Goal: Task Accomplishment & Management: Manage account settings

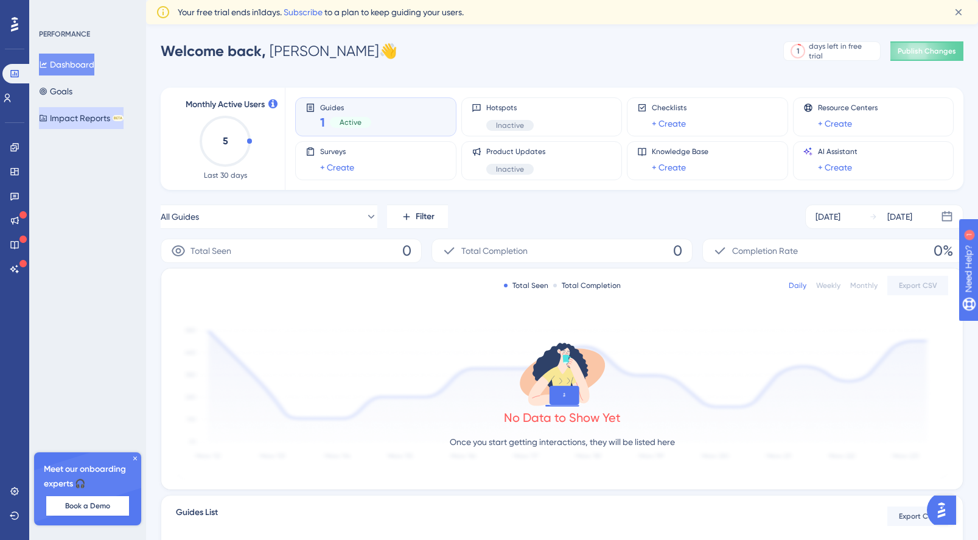
drag, startPoint x: 86, startPoint y: 124, endPoint x: 99, endPoint y: 127, distance: 13.7
click at [86, 124] on button "Impact Reports BETA" at bounding box center [81, 118] width 85 height 22
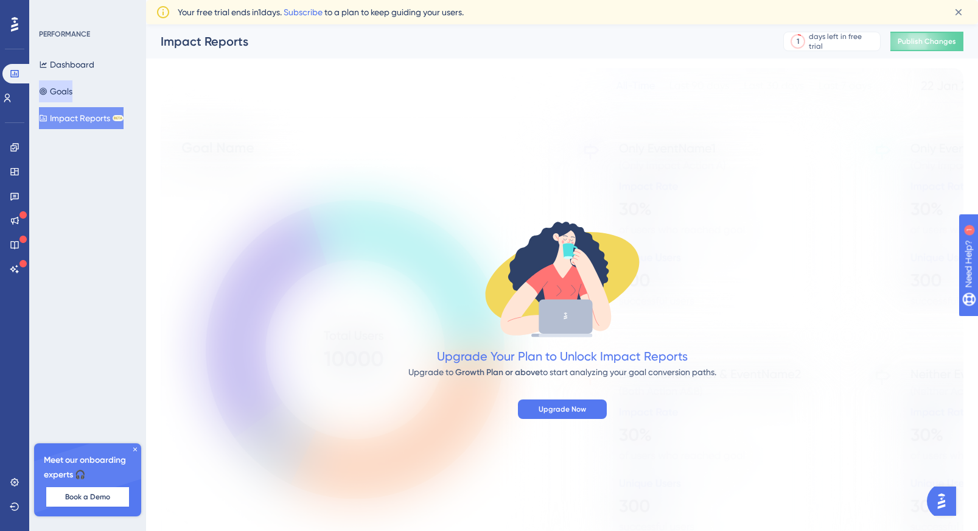
click at [67, 91] on button "Goals" at bounding box center [55, 91] width 33 height 22
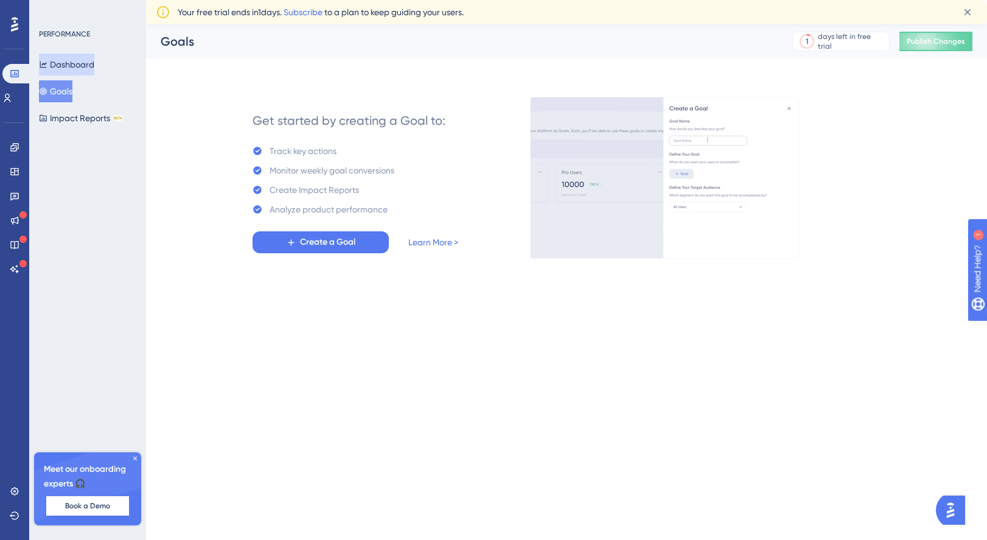
click at [71, 65] on button "Dashboard" at bounding box center [66, 65] width 55 height 22
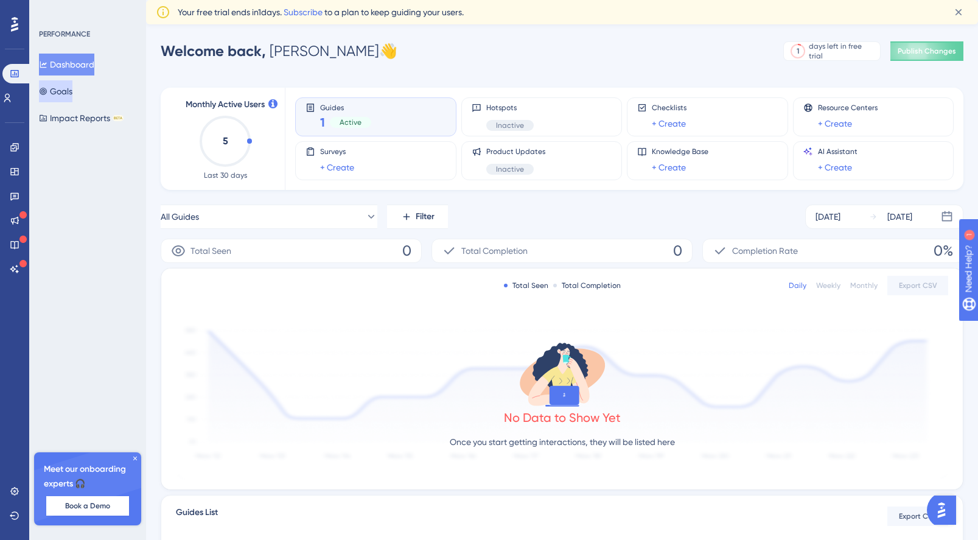
click at [69, 92] on button "Goals" at bounding box center [55, 91] width 33 height 22
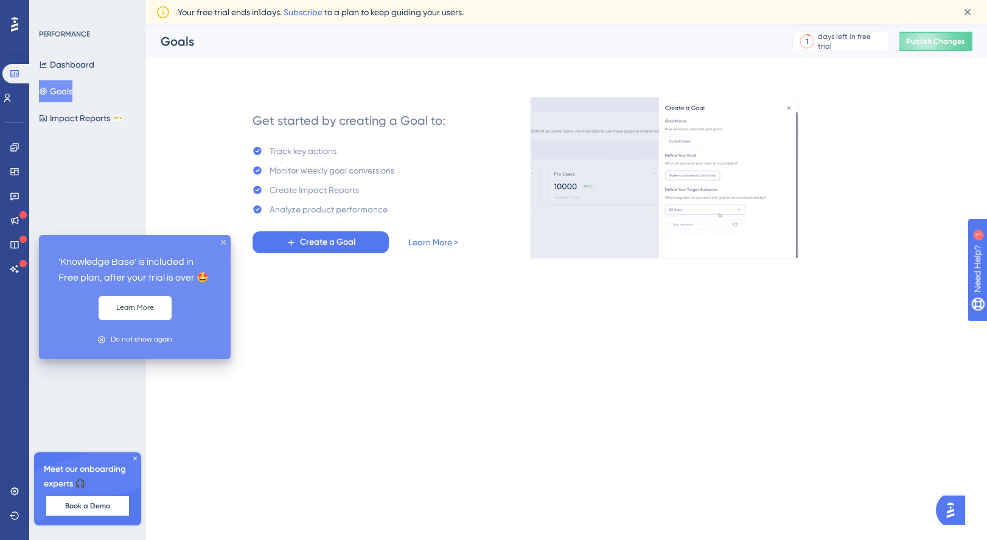
click at [22, 242] on icon at bounding box center [22, 239] width 7 height 7
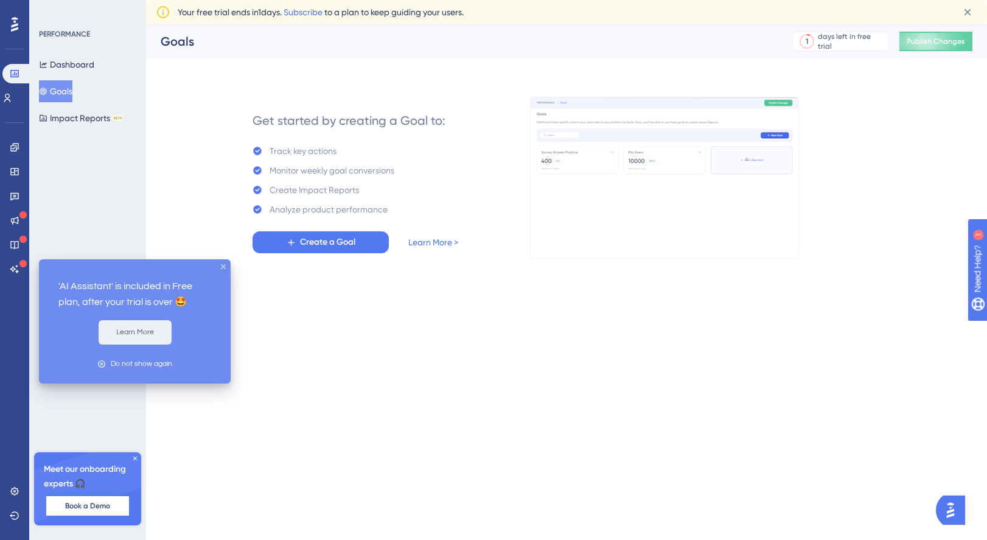
click at [124, 333] on button "Learn More" at bounding box center [135, 332] width 73 height 24
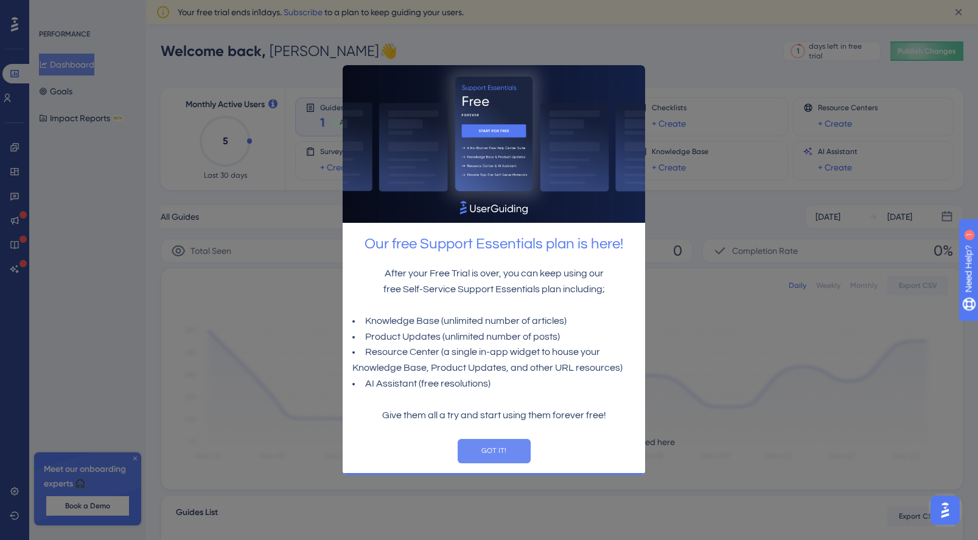
click at [500, 454] on button "GOT IT!" at bounding box center [493, 451] width 73 height 24
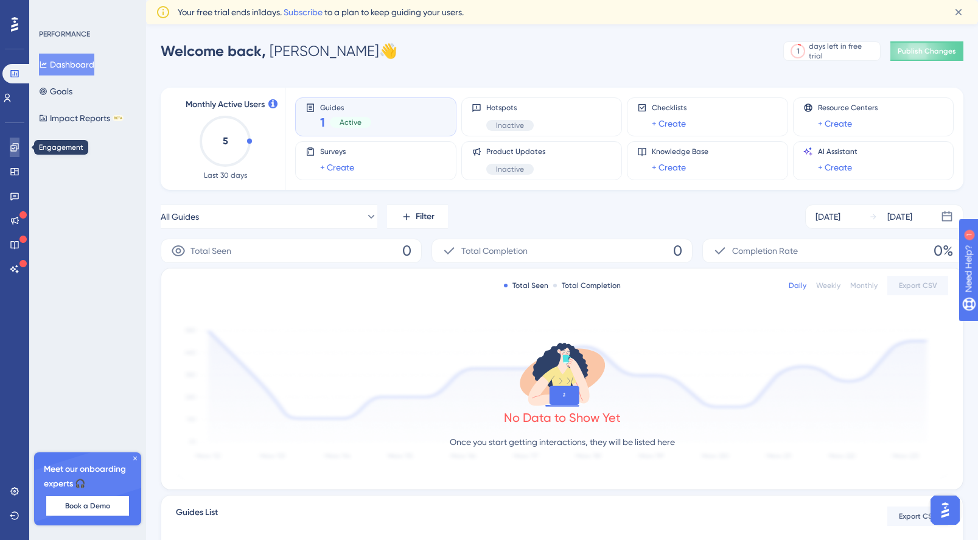
click at [12, 151] on icon at bounding box center [15, 147] width 10 height 10
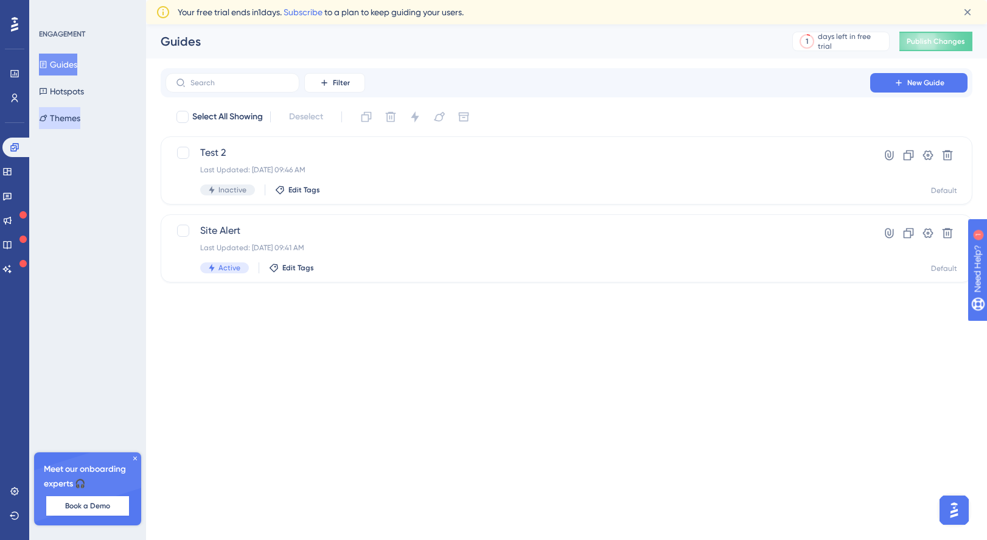
click at [72, 116] on button "Themes" at bounding box center [59, 118] width 41 height 22
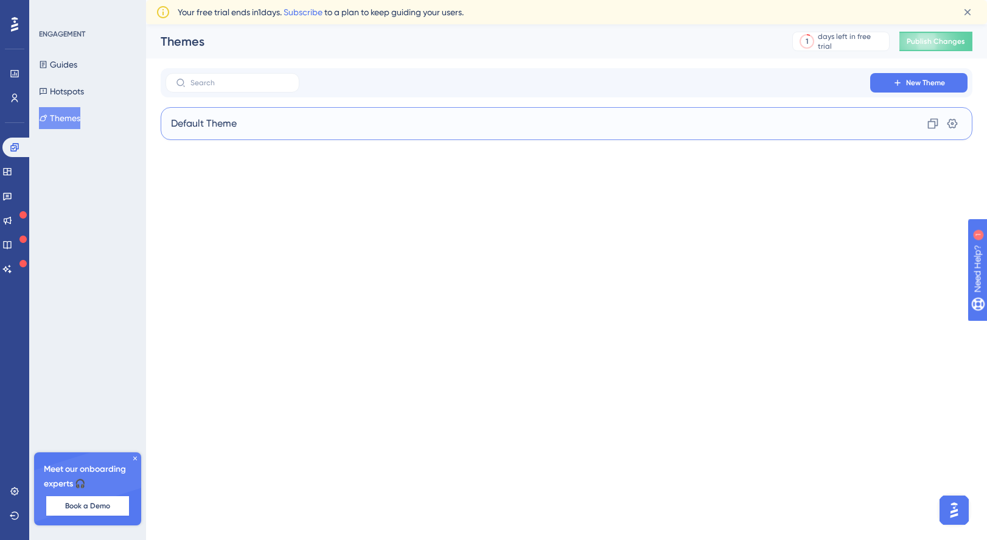
click at [226, 130] on span "Default Theme" at bounding box center [204, 123] width 66 height 15
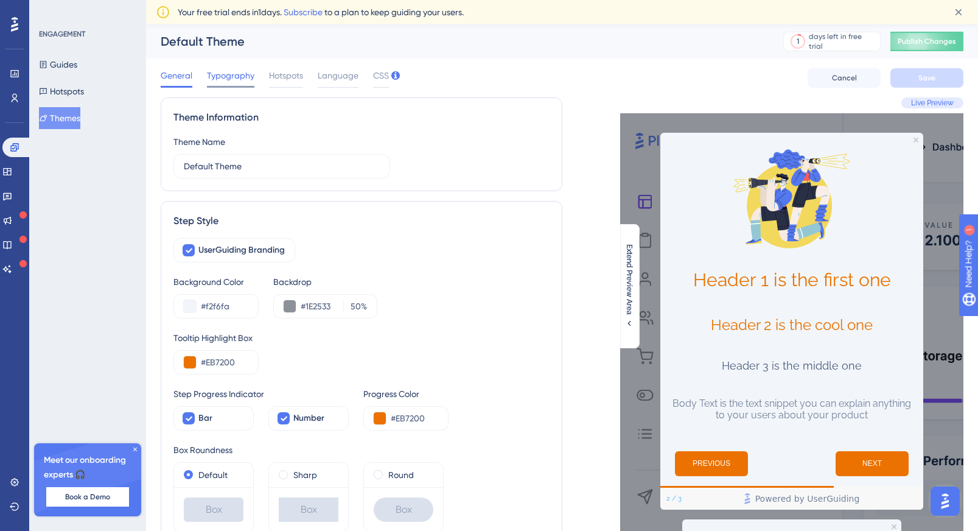
click at [224, 79] on span "Typography" at bounding box center [230, 75] width 47 height 15
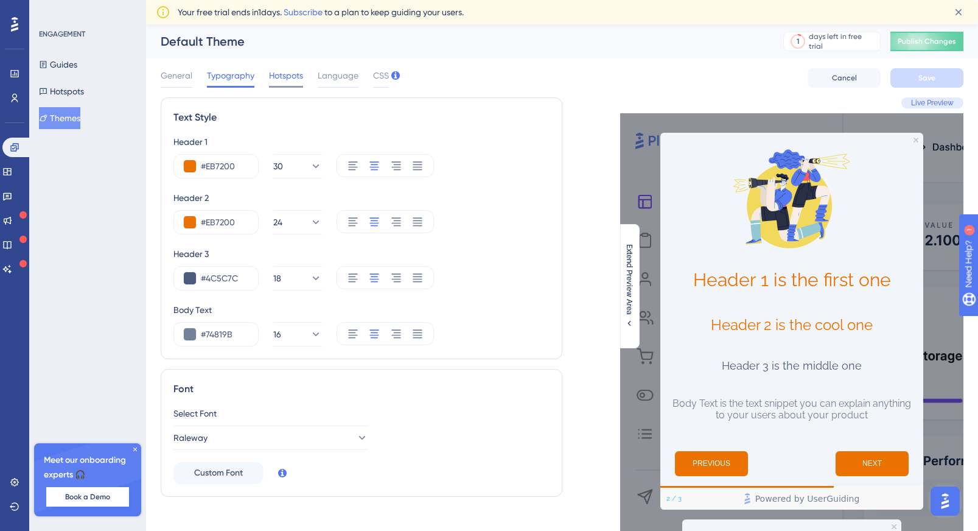
click at [276, 75] on span "Hotspots" at bounding box center [286, 75] width 34 height 15
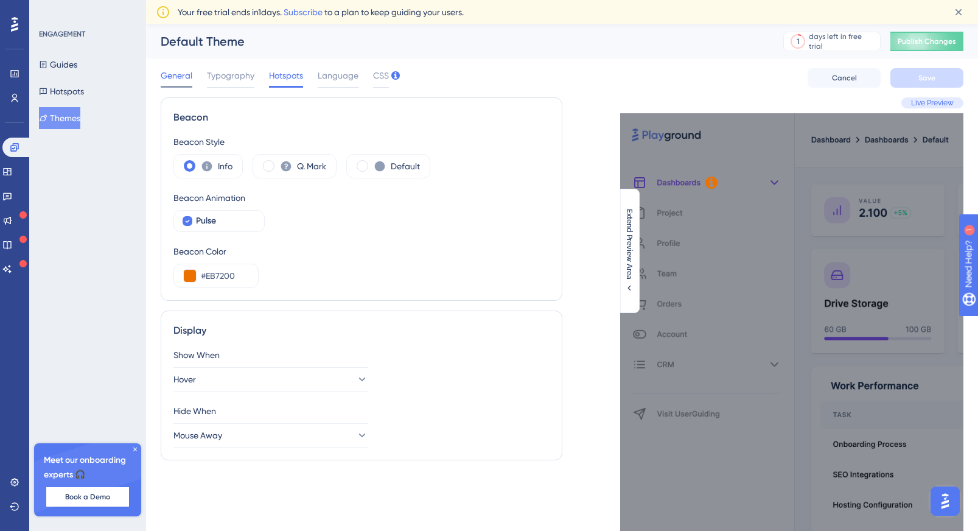
click at [167, 76] on span "General" at bounding box center [177, 75] width 32 height 15
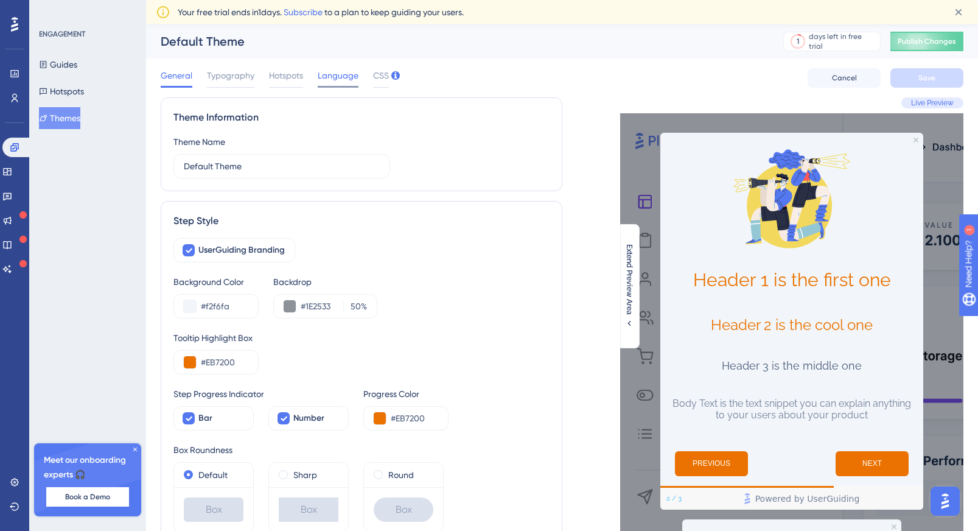
click at [350, 81] on span "Language" at bounding box center [338, 75] width 41 height 15
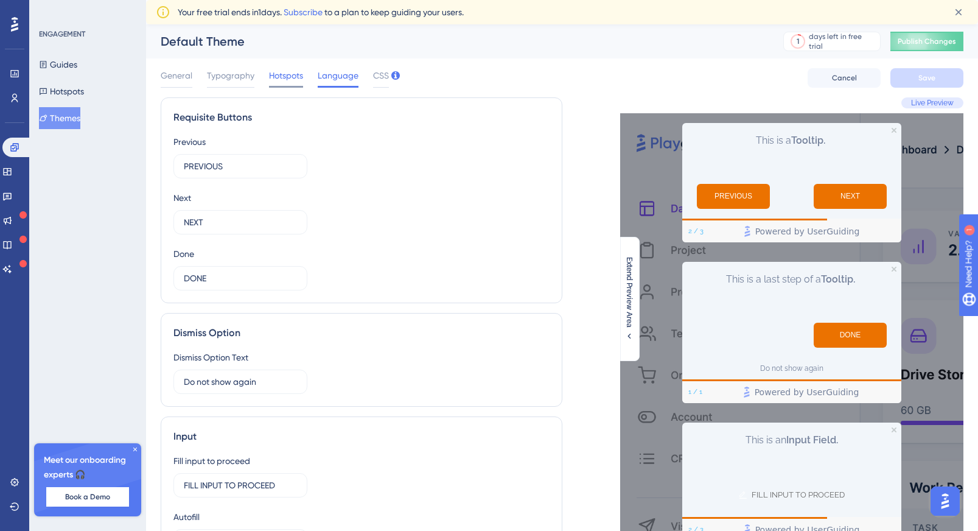
click at [292, 76] on span "Hotspots" at bounding box center [286, 75] width 34 height 15
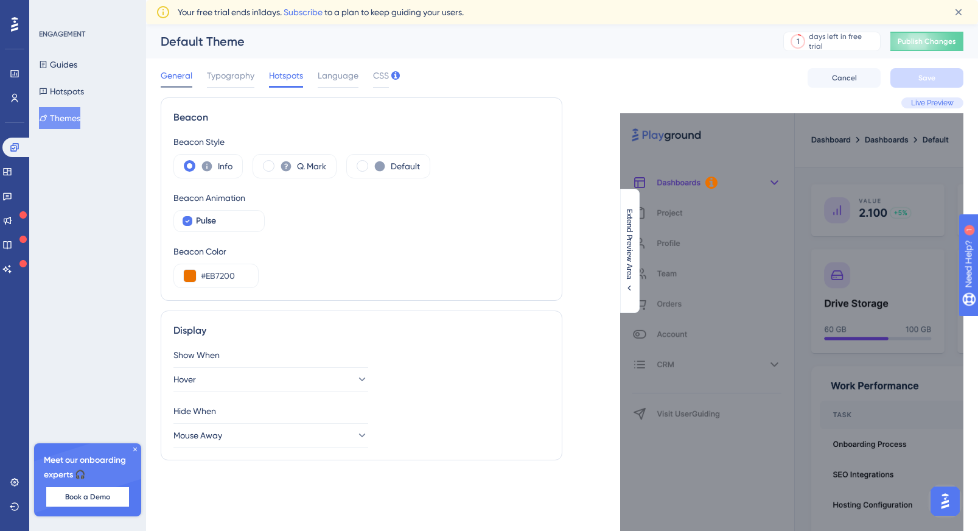
click at [217, 77] on span "Typography" at bounding box center [230, 75] width 47 height 15
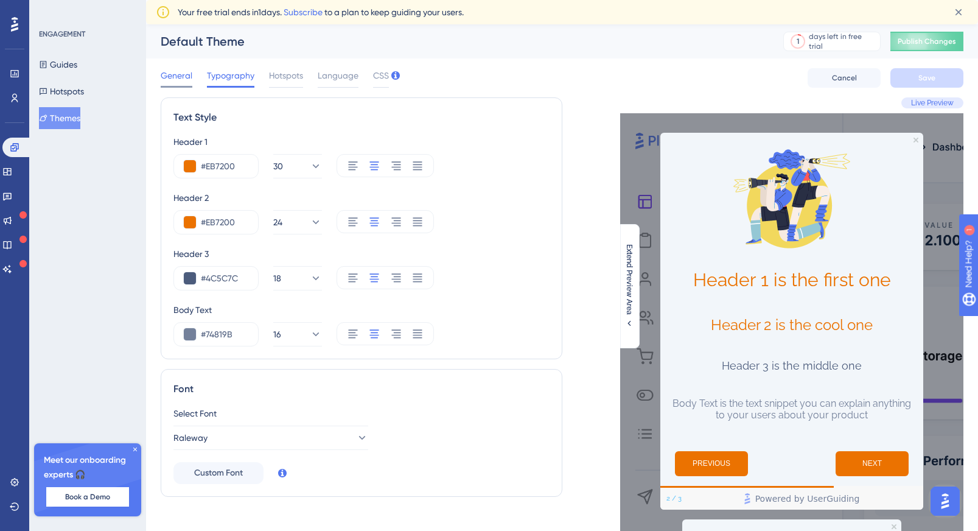
click at [164, 79] on span "General" at bounding box center [177, 75] width 32 height 15
